Goal: Information Seeking & Learning: Learn about a topic

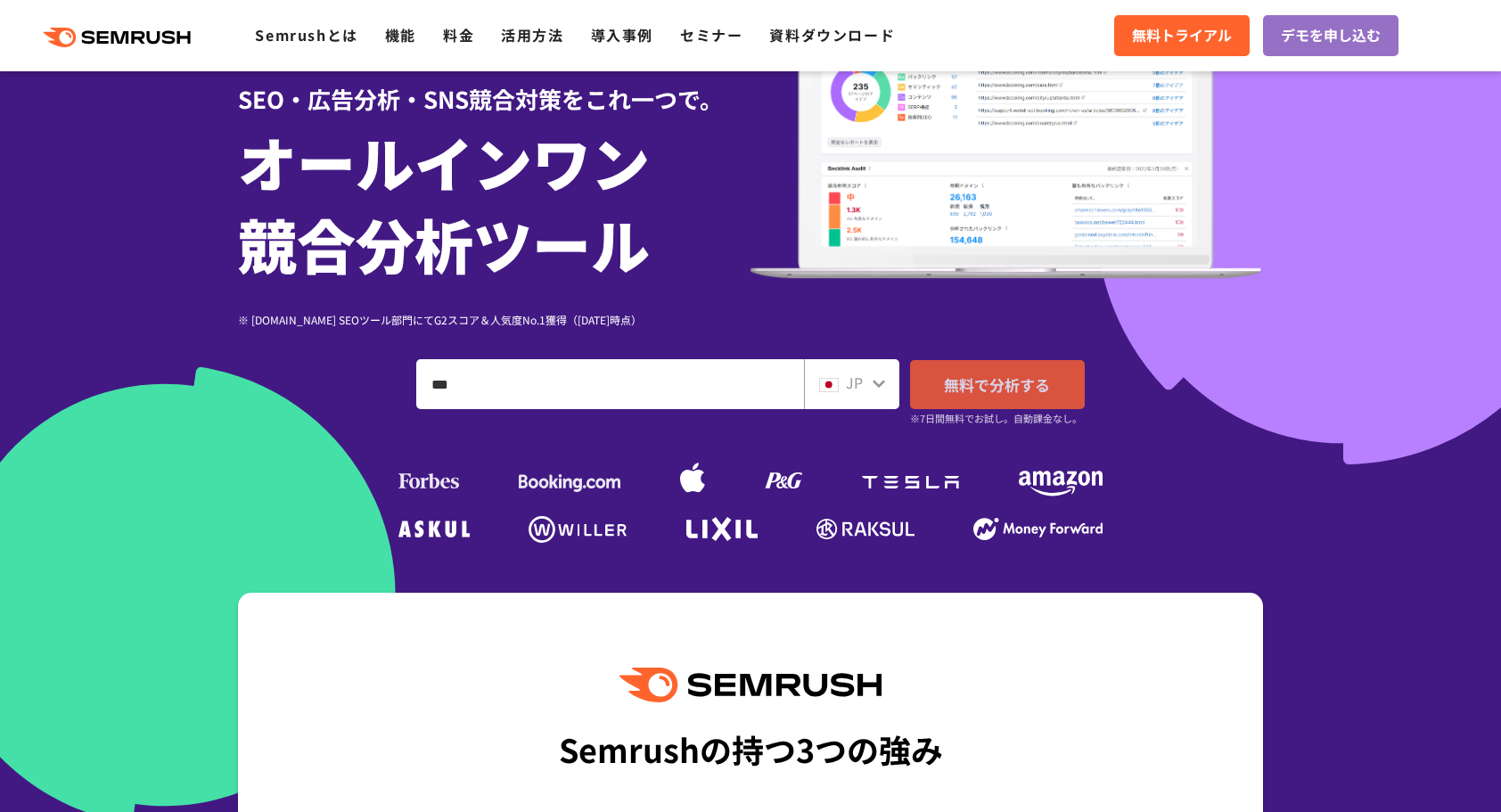
type input "***"
click at [984, 386] on span "無料で分析する" at bounding box center [997, 384] width 106 height 22
click at [881, 390] on icon at bounding box center [879, 383] width 14 height 14
click at [875, 385] on icon at bounding box center [879, 383] width 12 height 8
click at [846, 377] on span "JP" at bounding box center [854, 382] width 17 height 21
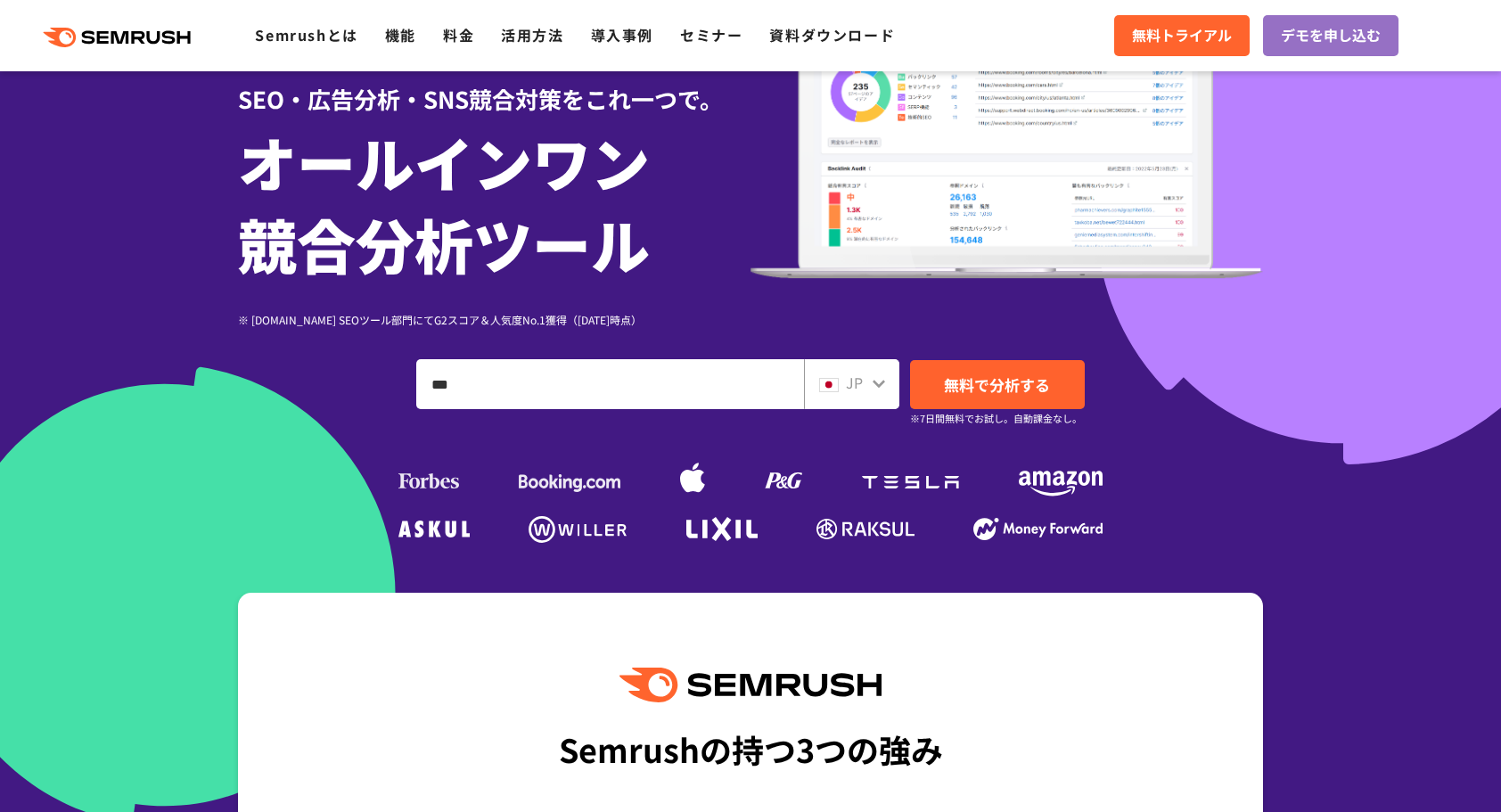
click at [874, 378] on icon at bounding box center [879, 383] width 14 height 14
click at [876, 381] on icon at bounding box center [879, 383] width 14 height 14
